Goal: Task Accomplishment & Management: Manage account settings

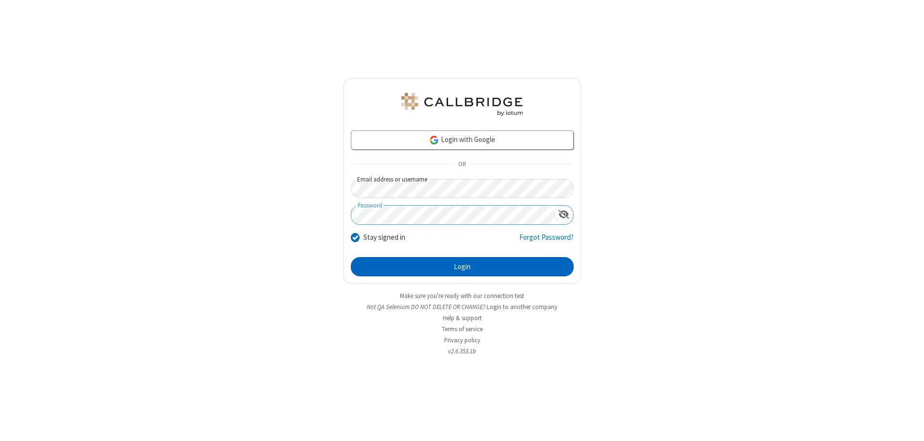
click at [462, 267] on button "Login" at bounding box center [462, 266] width 223 height 19
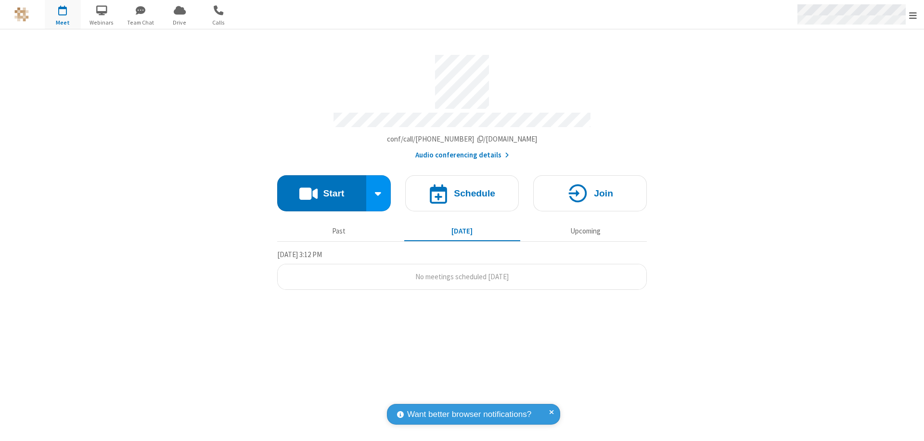
click at [913, 15] on span "Open menu" at bounding box center [913, 16] width 8 height 10
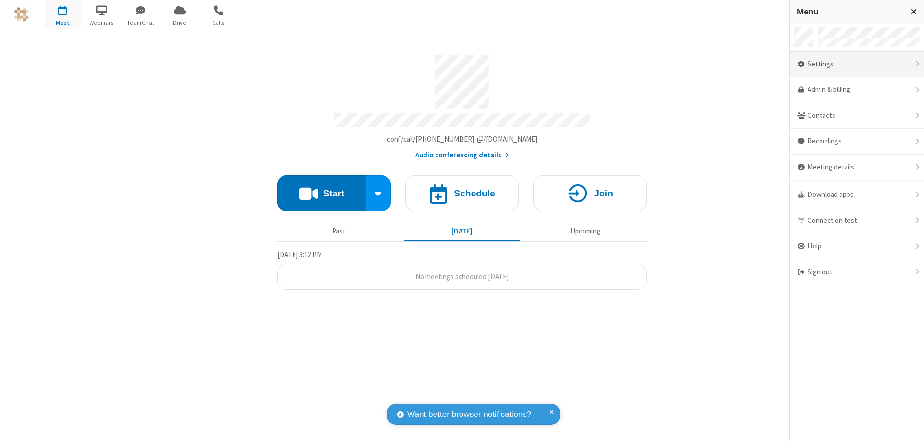
click at [857, 64] on div "Settings" at bounding box center [857, 65] width 134 height 26
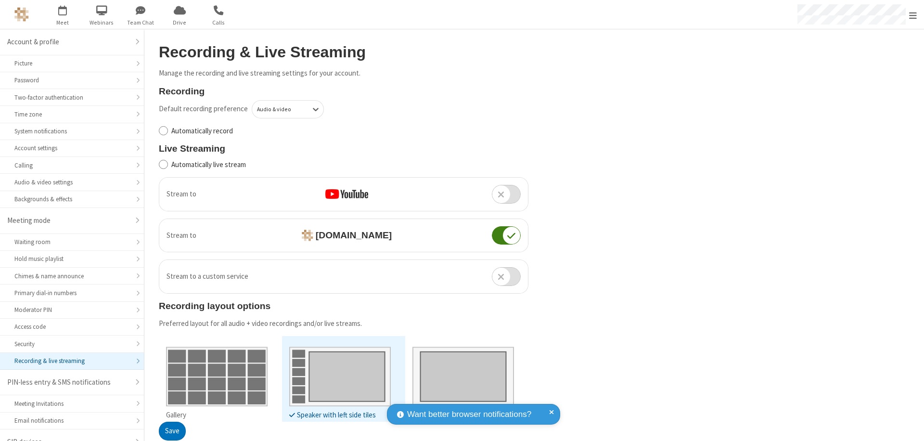
scroll to position [13, 0]
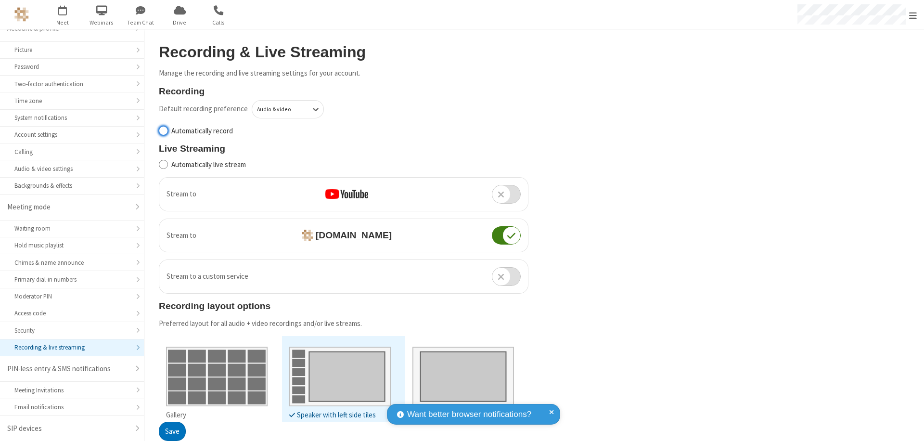
click at [163, 130] on input "Automatically record" at bounding box center [163, 131] width 9 height 10
checkbox input "true"
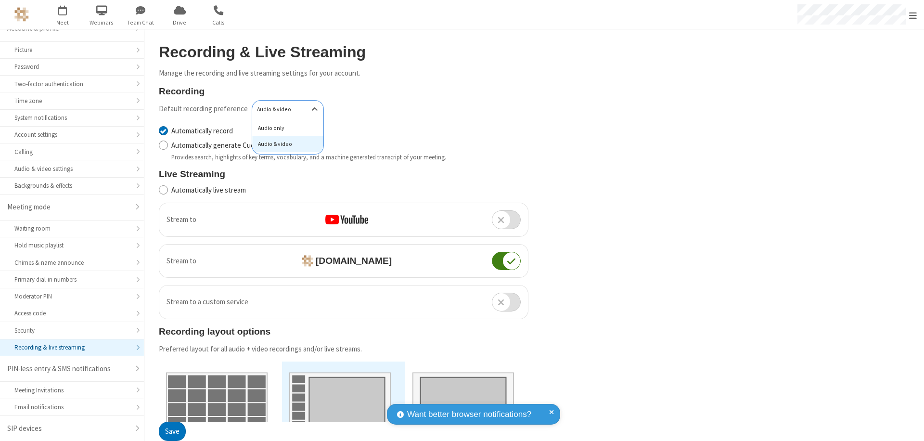
click at [284, 128] on div "Audio only" at bounding box center [287, 128] width 71 height 16
click at [172, 431] on button "Save" at bounding box center [172, 431] width 27 height 19
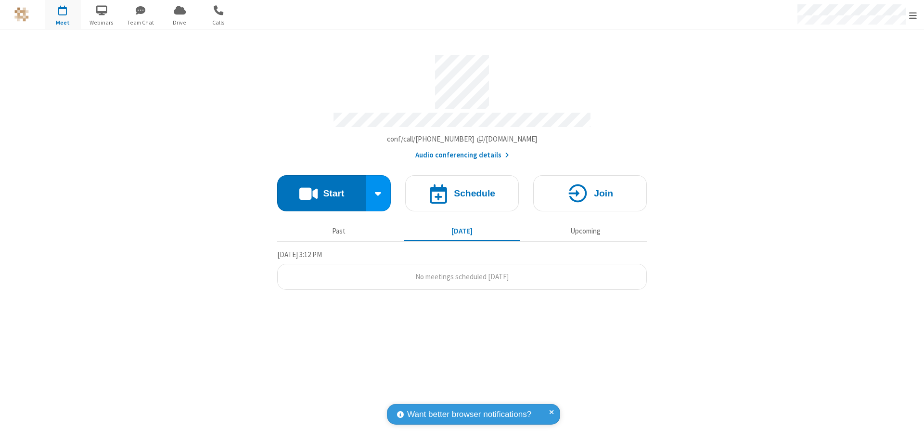
click at [322, 189] on button "Start" at bounding box center [321, 193] width 89 height 36
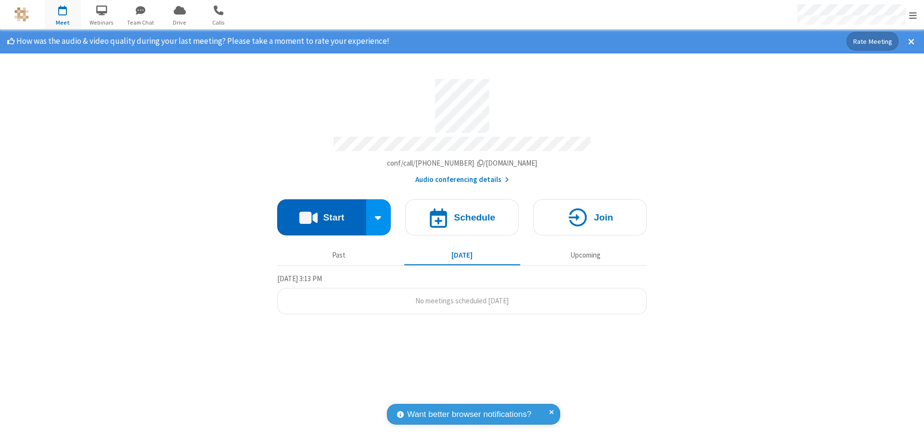
click at [913, 15] on span "Open menu" at bounding box center [913, 16] width 8 height 10
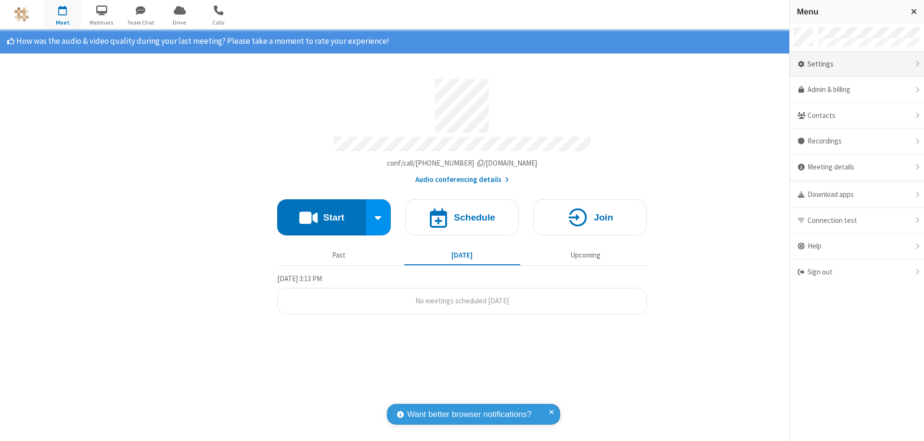
click at [857, 64] on div "Settings" at bounding box center [857, 65] width 134 height 26
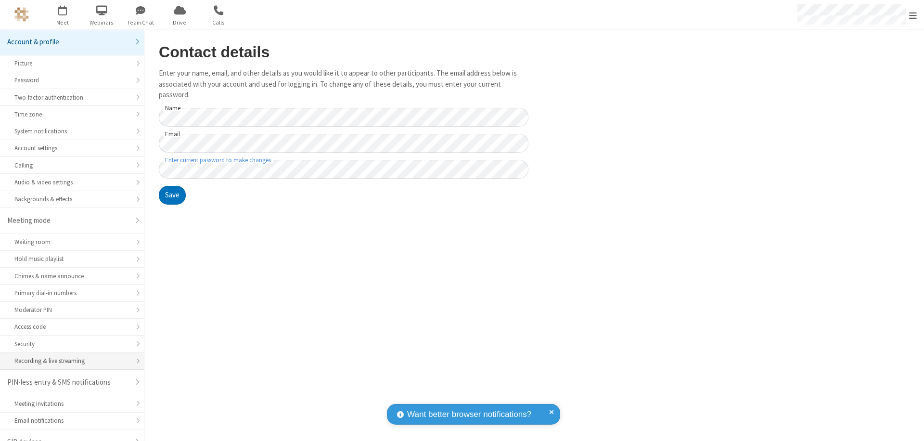
click at [68, 356] on div "Recording & live streaming" at bounding box center [71, 360] width 115 height 9
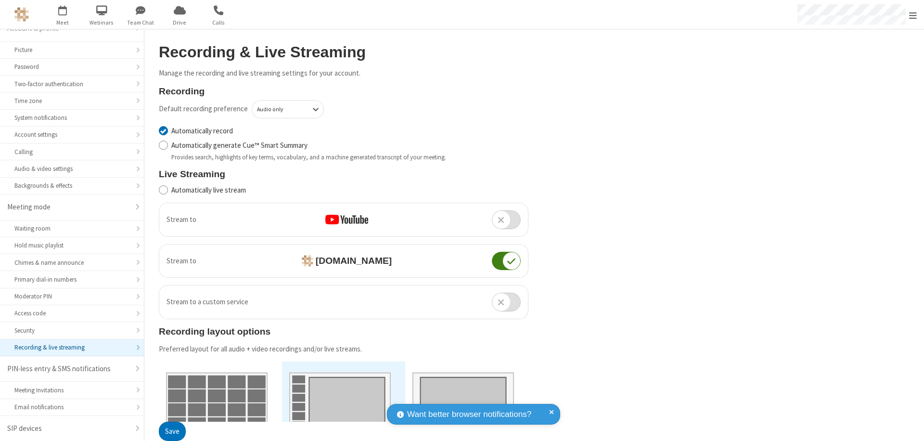
click at [163, 130] on input "Automatically record" at bounding box center [163, 131] width 9 height 10
checkbox input "false"
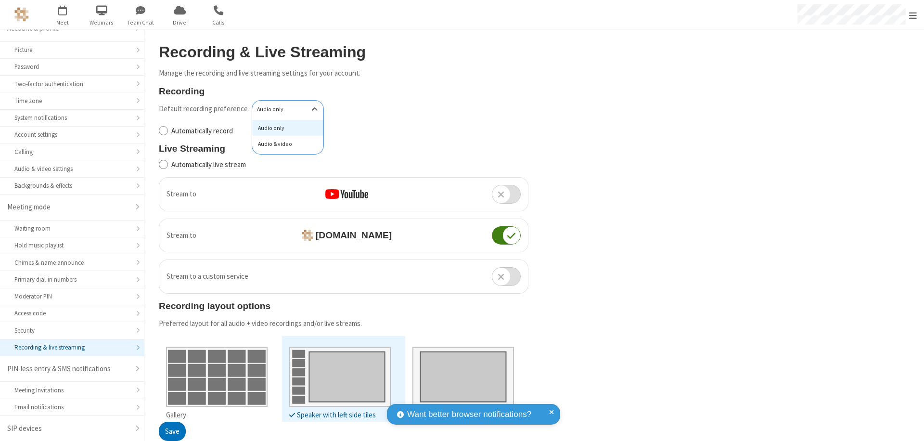
click at [284, 144] on div "Audio & video" at bounding box center [287, 144] width 71 height 16
click at [172, 431] on button "Save" at bounding box center [172, 431] width 27 height 19
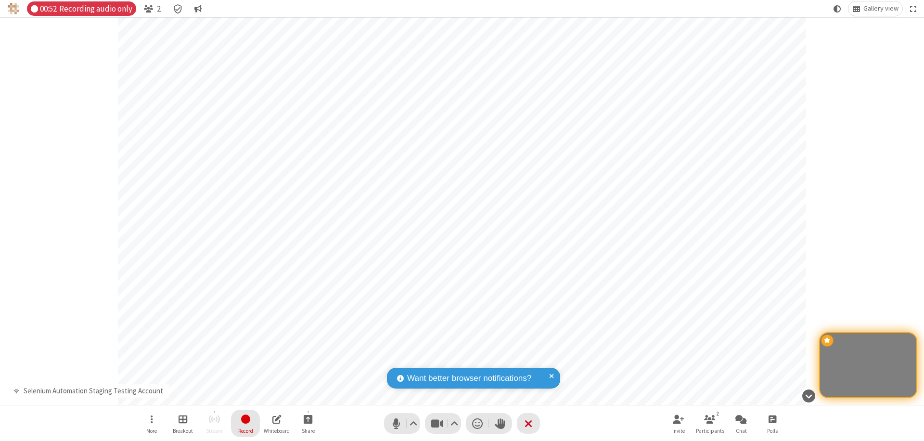
click at [245, 423] on span "Stop recording" at bounding box center [246, 419] width 12 height 13
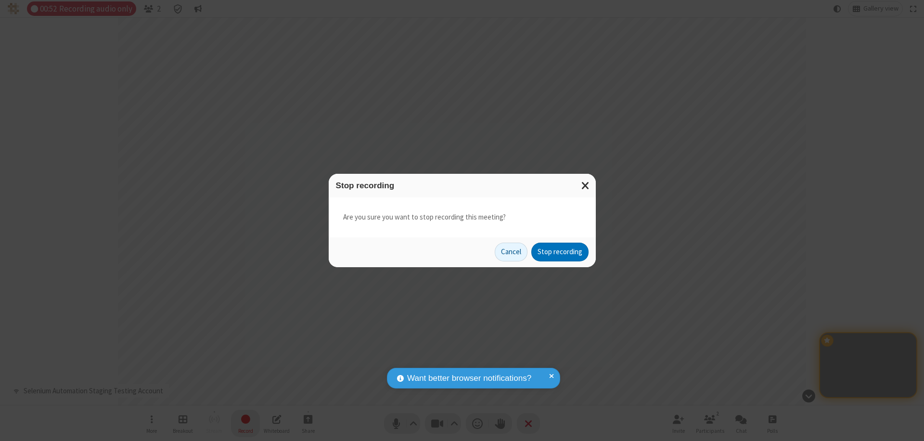
click at [560, 252] on button "Stop recording" at bounding box center [559, 252] width 57 height 19
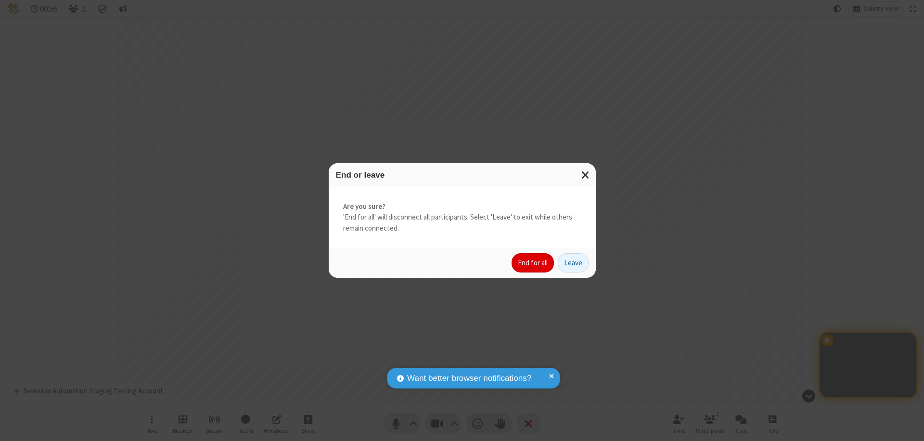
click at [533, 263] on button "End for all" at bounding box center [533, 262] width 42 height 19
